Goal: Task Accomplishment & Management: Manage account settings

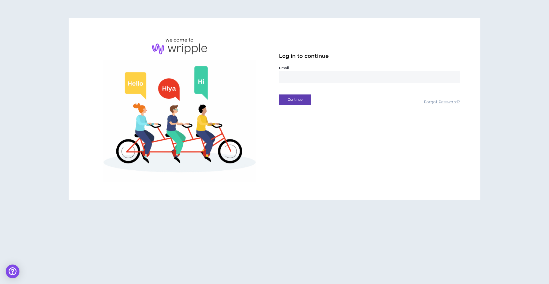
click at [302, 81] on input "email" at bounding box center [369, 77] width 181 height 12
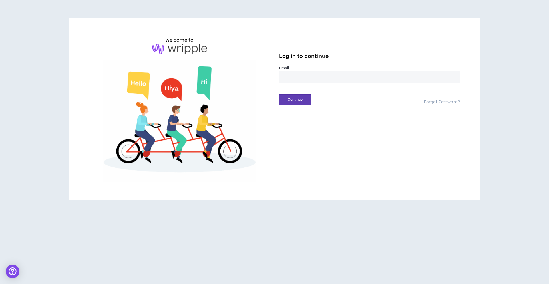
type input "**********"
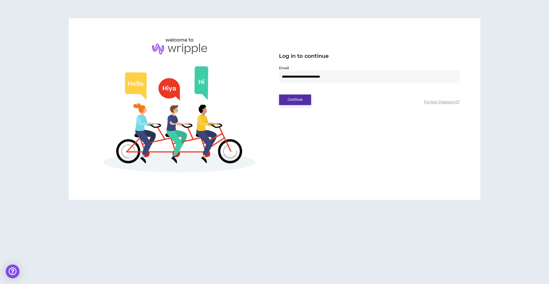
click at [294, 102] on button "Continue" at bounding box center [295, 99] width 32 height 11
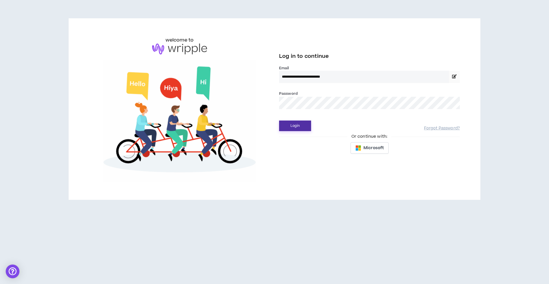
click at [298, 129] on button "Login" at bounding box center [295, 125] width 32 height 11
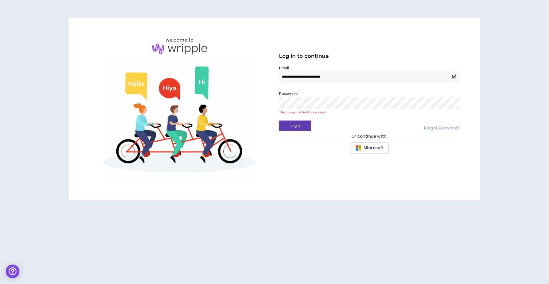
click at [300, 93] on div "Password * The password field is required." at bounding box center [369, 99] width 181 height 19
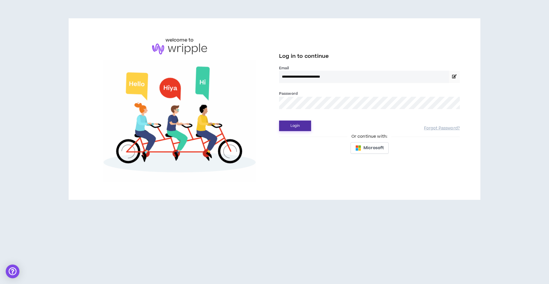
click at [291, 131] on button "Login" at bounding box center [295, 125] width 32 height 11
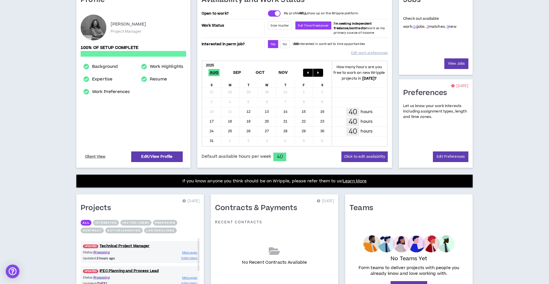
scroll to position [112, 0]
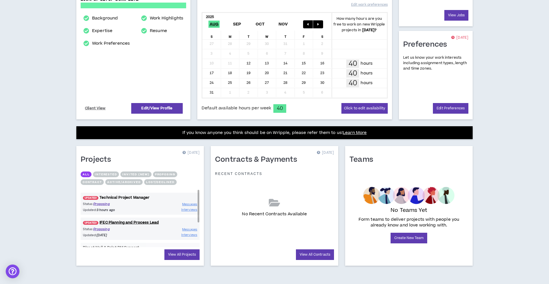
click at [135, 197] on link "UPDATED! Technical Project Manager" at bounding box center [140, 197] width 119 height 5
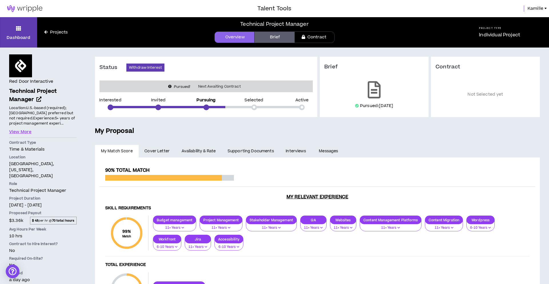
click at [25, 0] on link at bounding box center [24, 8] width 49 height 17
